Goal: Information Seeking & Learning: Learn about a topic

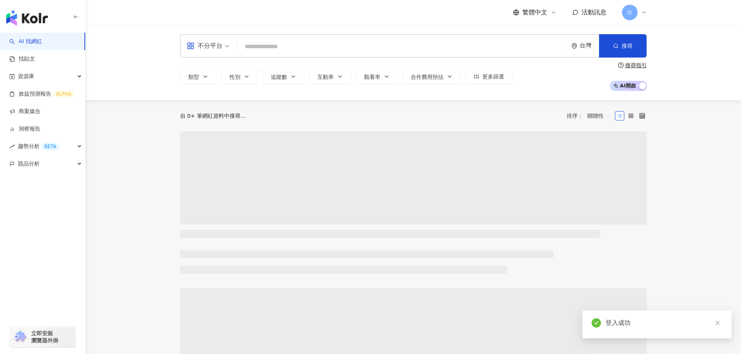
click at [306, 46] on input "search" at bounding box center [402, 46] width 324 height 15
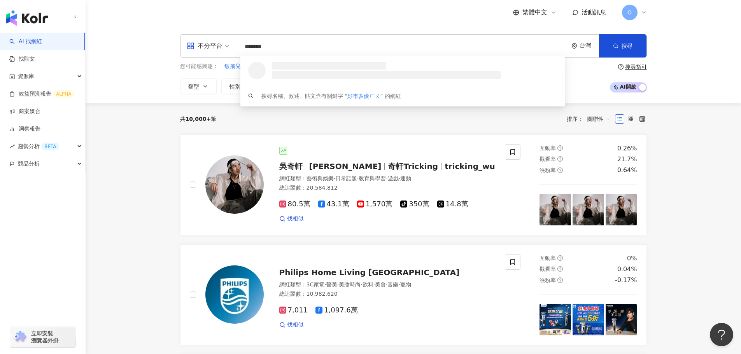
type input "*****"
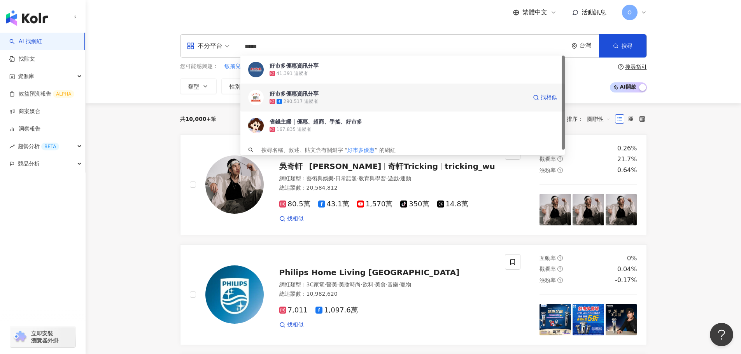
click at [321, 100] on div "290,517 追蹤者" at bounding box center [399, 102] width 258 height 8
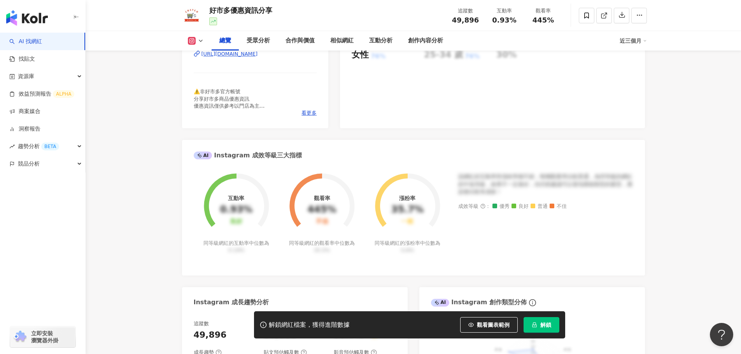
click at [539, 323] on button "解鎖" at bounding box center [542, 325] width 36 height 16
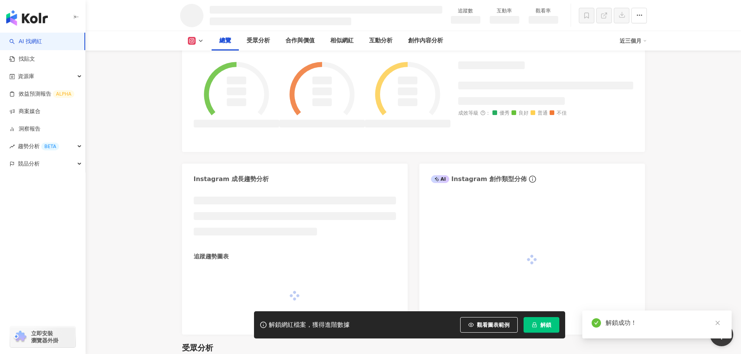
scroll to position [239, 0]
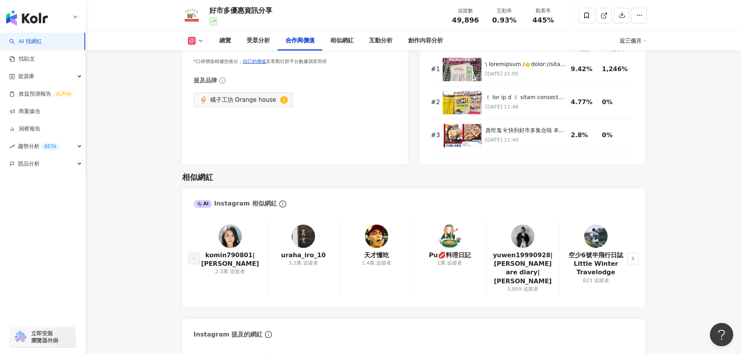
scroll to position [1089, 0]
